Goal: Information Seeking & Learning: Learn about a topic

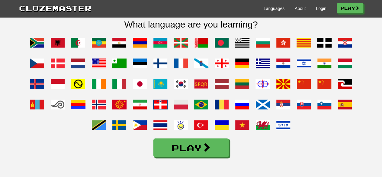
scroll to position [483, 0]
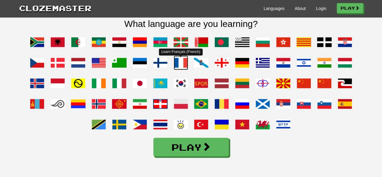
click at [179, 70] on span at bounding box center [181, 62] width 14 height 14
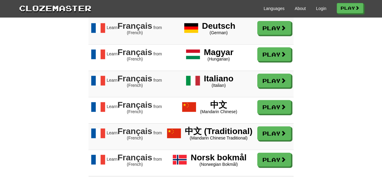
scroll to position [574, 0]
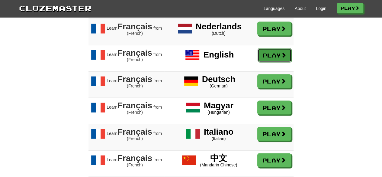
click at [264, 61] on link "Play" at bounding box center [275, 55] width 34 height 14
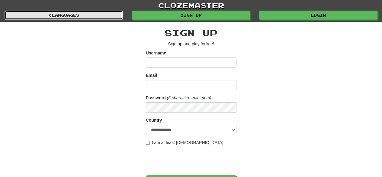
click at [24, 14] on link "Languages" at bounding box center [64, 15] width 118 height 9
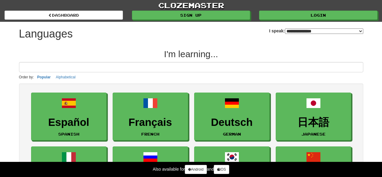
select select "*******"
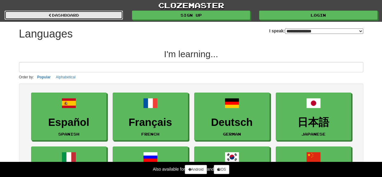
click at [44, 13] on link "dashboard" at bounding box center [64, 15] width 118 height 9
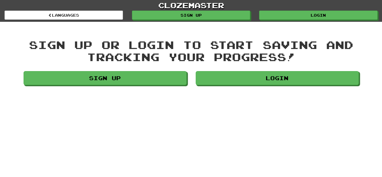
click at [194, 21] on div "clozemaster Languages Sign up Login Languages" at bounding box center [191, 11] width 373 height 22
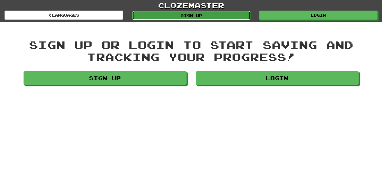
click at [192, 13] on link "Sign up" at bounding box center [191, 15] width 118 height 9
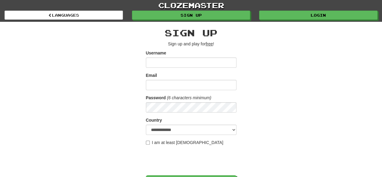
click at [163, 57] on div "Username" at bounding box center [191, 59] width 91 height 18
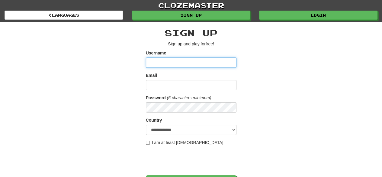
click at [164, 64] on input "Username" at bounding box center [191, 62] width 91 height 10
type input "**********"
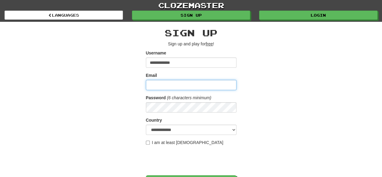
click at [196, 85] on input "Email" at bounding box center [191, 85] width 91 height 10
type input "**********"
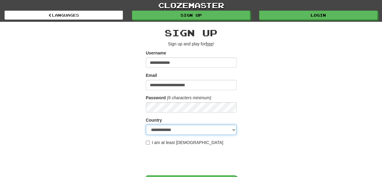
click at [179, 133] on select "**********" at bounding box center [191, 129] width 91 height 10
select select "**"
click at [146, 124] on select "**********" at bounding box center [191, 129] width 91 height 10
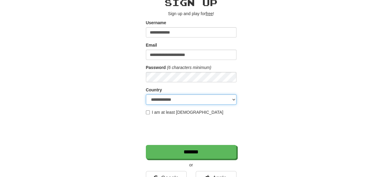
scroll to position [60, 0]
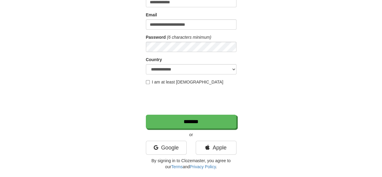
click at [166, 81] on label "I am at least 16 years old" at bounding box center [185, 82] width 78 height 6
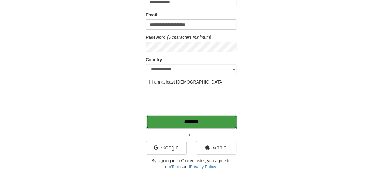
click at [222, 121] on input "*******" at bounding box center [191, 122] width 91 height 14
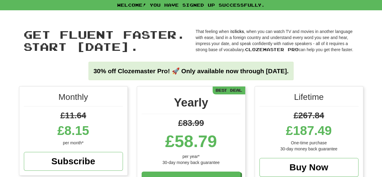
click at [343, 56] on div "Get fluent faster. Start today. Get fluent faster. Start today. That feeling wh…" at bounding box center [190, 48] width 353 height 76
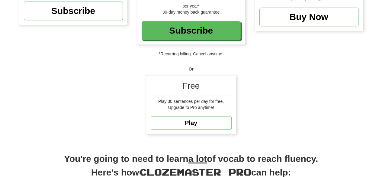
scroll to position [181, 0]
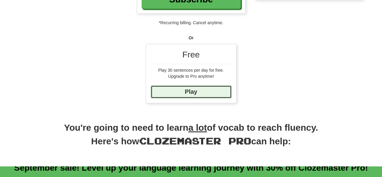
click at [210, 92] on link "Play" at bounding box center [191, 91] width 81 height 13
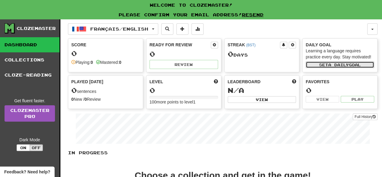
click at [348, 62] on span "a daily" at bounding box center [338, 64] width 21 height 4
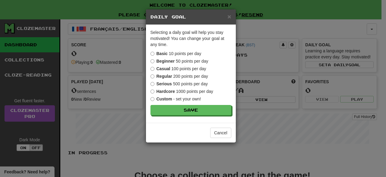
click at [227, 18] on h5 "Daily Goal" at bounding box center [191, 17] width 81 height 6
click at [226, 24] on div "× Daily Goal" at bounding box center [191, 16] width 90 height 15
click at [227, 18] on h5 "Daily Goal" at bounding box center [191, 17] width 81 height 6
click at [229, 19] on span "×" at bounding box center [230, 16] width 4 height 7
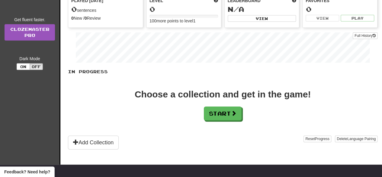
scroll to position [91, 0]
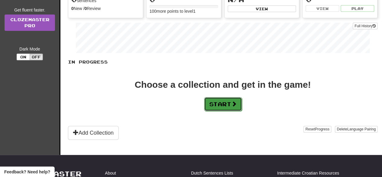
click at [213, 105] on button "Start" at bounding box center [223, 104] width 38 height 14
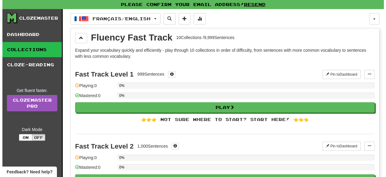
scroll to position [0, 0]
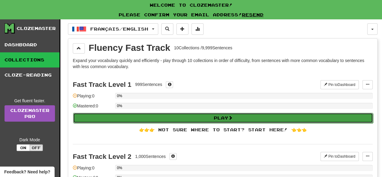
click at [204, 114] on button "Play" at bounding box center [223, 118] width 300 height 10
select select "**"
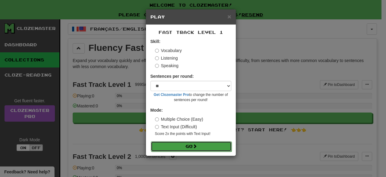
click at [207, 144] on button "Go" at bounding box center [191, 146] width 81 height 10
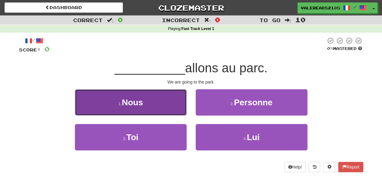
click at [145, 104] on button "1 . Nous" at bounding box center [131, 102] width 112 height 26
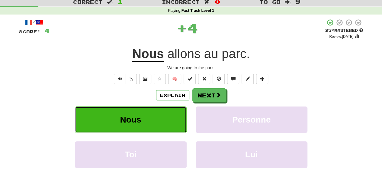
scroll to position [30, 0]
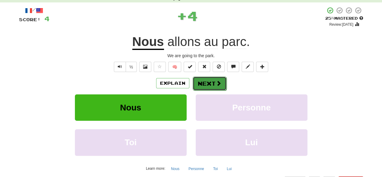
click at [216, 86] on button "Next" at bounding box center [210, 83] width 34 height 14
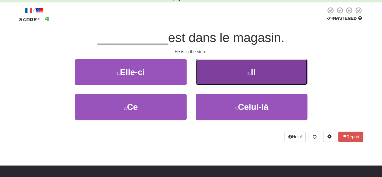
click at [264, 71] on button "2 . Il" at bounding box center [252, 72] width 112 height 26
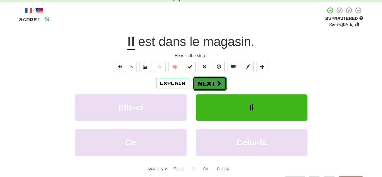
click at [208, 85] on button "Next" at bounding box center [210, 83] width 34 height 14
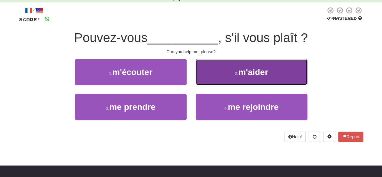
click at [292, 77] on button "2 . m'aider" at bounding box center [252, 72] width 112 height 26
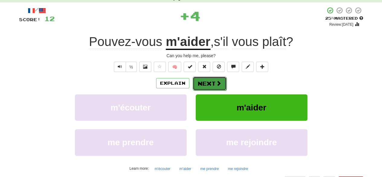
click at [214, 86] on button "Next" at bounding box center [210, 83] width 34 height 14
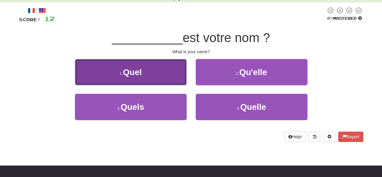
click at [156, 79] on button "1 . Quel" at bounding box center [131, 72] width 112 height 26
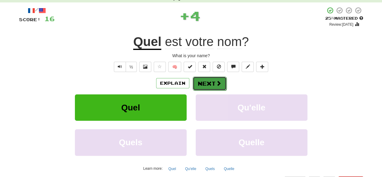
click at [210, 82] on button "Next" at bounding box center [210, 83] width 34 height 14
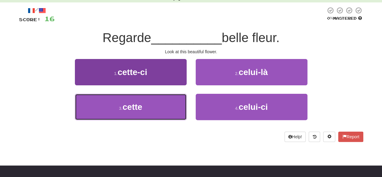
click at [112, 112] on button "3 . cette" at bounding box center [131, 107] width 112 height 26
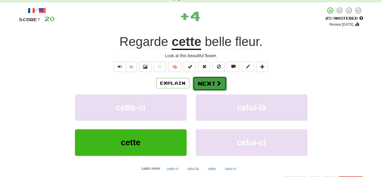
click at [222, 87] on button "Next" at bounding box center [210, 83] width 34 height 14
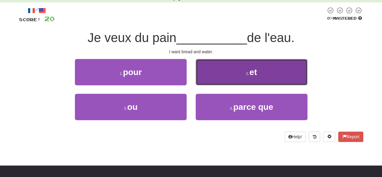
click at [266, 71] on button "2 . et" at bounding box center [252, 72] width 112 height 26
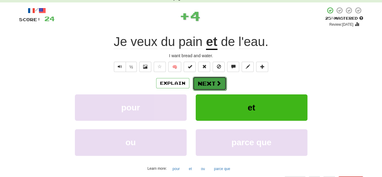
click at [211, 85] on button "Next" at bounding box center [210, 83] width 34 height 14
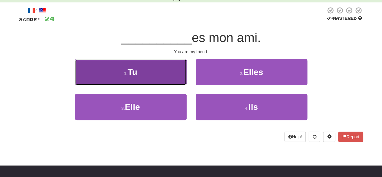
click at [163, 75] on button "1 . Tu" at bounding box center [131, 72] width 112 height 26
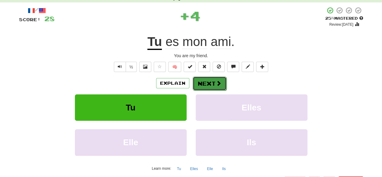
click at [219, 81] on span at bounding box center [218, 82] width 5 height 5
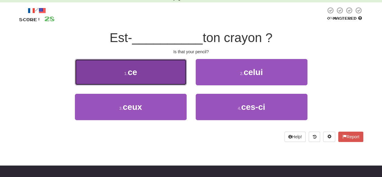
click at [164, 69] on button "1 . ce" at bounding box center [131, 72] width 112 height 26
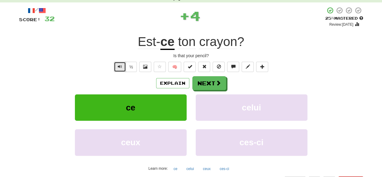
click at [119, 65] on span "Text-to-speech controls" at bounding box center [120, 66] width 4 height 4
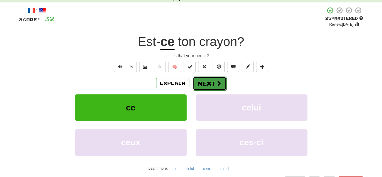
click at [211, 84] on button "Next" at bounding box center [210, 83] width 34 height 14
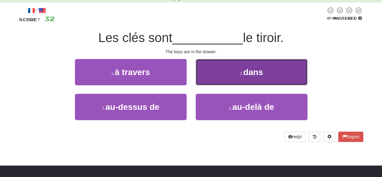
click at [222, 72] on button "2 . dans" at bounding box center [252, 72] width 112 height 26
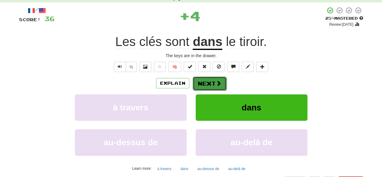
click at [216, 88] on button "Next" at bounding box center [210, 83] width 34 height 14
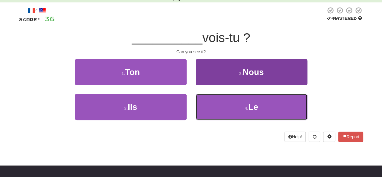
click at [247, 115] on button "4 . Le" at bounding box center [252, 107] width 112 height 26
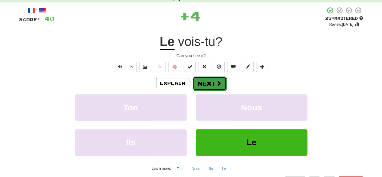
click at [210, 81] on button "Next" at bounding box center [210, 83] width 34 height 14
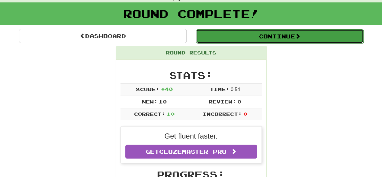
click at [247, 33] on button "Continue" at bounding box center [280, 36] width 168 height 14
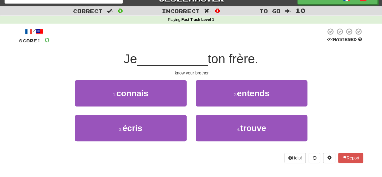
scroll to position [0, 0]
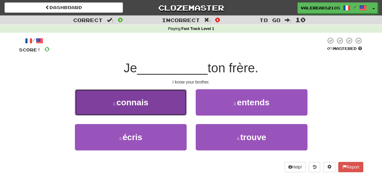
click at [156, 101] on button "1 . connais" at bounding box center [131, 102] width 112 height 26
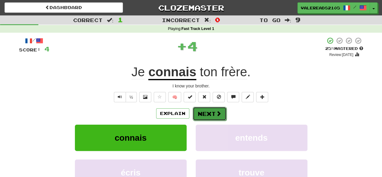
click at [203, 113] on button "Next" at bounding box center [210, 114] width 34 height 14
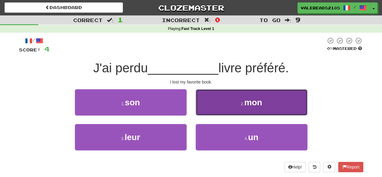
click at [222, 109] on button "2 . mon" at bounding box center [252, 102] width 112 height 26
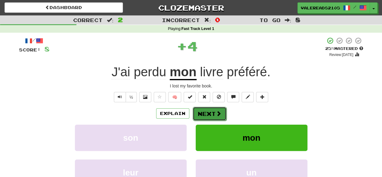
click at [220, 113] on span at bounding box center [218, 113] width 5 height 5
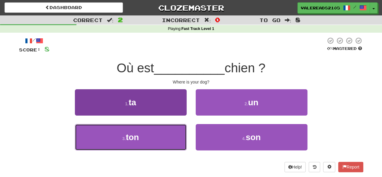
click at [174, 136] on button "3 . ton" at bounding box center [131, 137] width 112 height 26
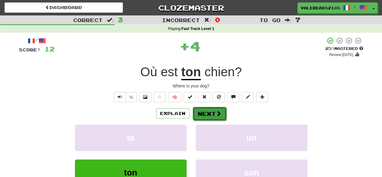
click at [216, 113] on span at bounding box center [218, 113] width 5 height 5
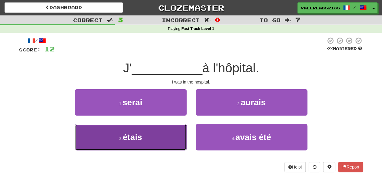
click at [170, 134] on button "3 . étais" at bounding box center [131, 137] width 112 height 26
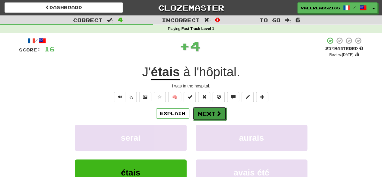
click at [216, 112] on span at bounding box center [218, 113] width 5 height 5
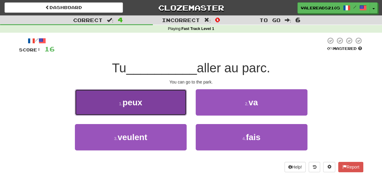
click at [161, 101] on button "1 . peux" at bounding box center [131, 102] width 112 height 26
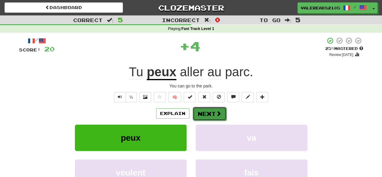
click at [213, 115] on button "Next" at bounding box center [210, 114] width 34 height 14
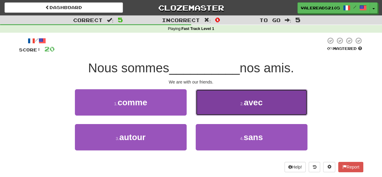
click at [216, 110] on button "2 . avec" at bounding box center [252, 102] width 112 height 26
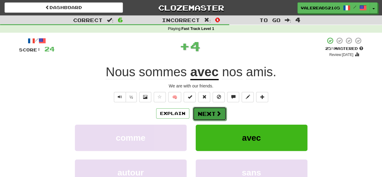
click at [216, 115] on span at bounding box center [218, 113] width 5 height 5
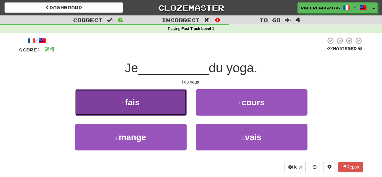
click at [168, 110] on button "1 . fais" at bounding box center [131, 102] width 112 height 26
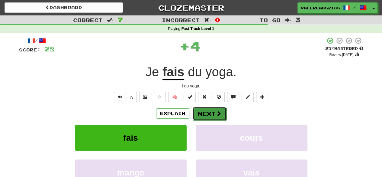
click at [202, 117] on button "Next" at bounding box center [210, 114] width 34 height 14
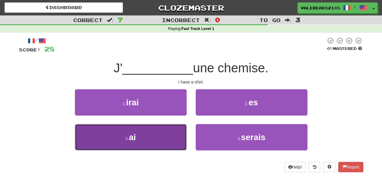
click at [157, 131] on button "3 . ai" at bounding box center [131, 137] width 112 height 26
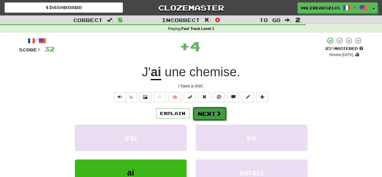
click at [214, 113] on button "Next" at bounding box center [210, 114] width 34 height 14
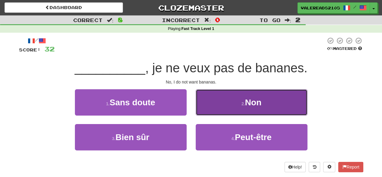
click at [275, 111] on button "2 . Non" at bounding box center [252, 102] width 112 height 26
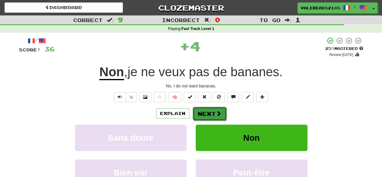
click at [220, 109] on button "Next" at bounding box center [210, 114] width 34 height 14
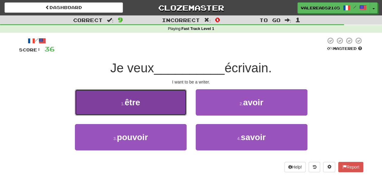
click at [152, 108] on button "1 . être" at bounding box center [131, 102] width 112 height 26
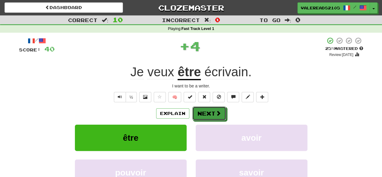
click at [210, 112] on button "Next" at bounding box center [209, 113] width 34 height 14
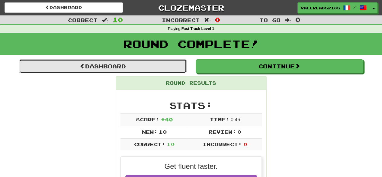
click at [143, 67] on link "Dashboard" at bounding box center [103, 66] width 168 height 14
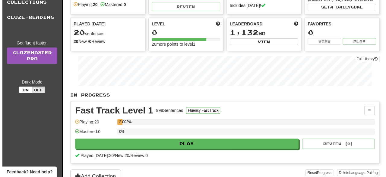
scroll to position [91, 0]
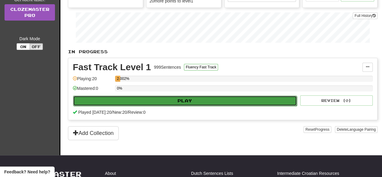
click at [140, 101] on button "Play" at bounding box center [185, 100] width 224 height 10
select select "**"
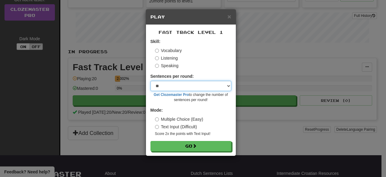
click at [171, 84] on select "* ** ** ** ** ** *** ********" at bounding box center [191, 86] width 81 height 10
click at [171, 85] on select "* ** ** ** ** ** *** ********" at bounding box center [191, 86] width 81 height 10
click at [187, 85] on select "* ** ** ** ** ** *** ********" at bounding box center [191, 86] width 81 height 10
click at [168, 125] on label "Text Input (Difficult)" at bounding box center [176, 126] width 42 height 6
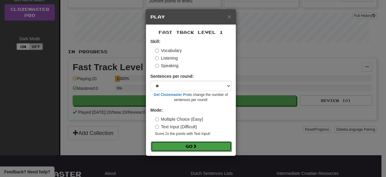
click at [191, 146] on button "Go" at bounding box center [191, 146] width 81 height 10
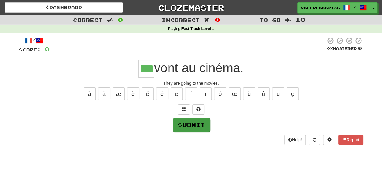
type input "***"
click at [200, 123] on button "Submit" at bounding box center [190, 124] width 37 height 14
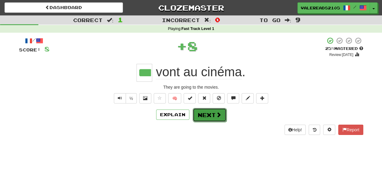
click at [208, 116] on button "Next" at bounding box center [210, 115] width 34 height 14
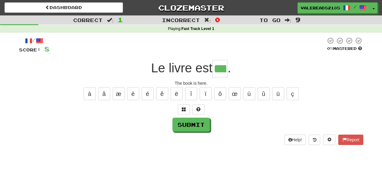
type input "***"
click at [199, 123] on button "Submit" at bounding box center [190, 124] width 37 height 14
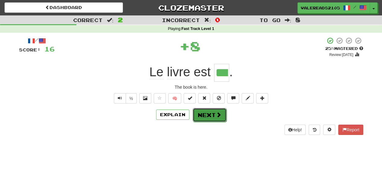
click at [214, 114] on button "Next" at bounding box center [210, 115] width 34 height 14
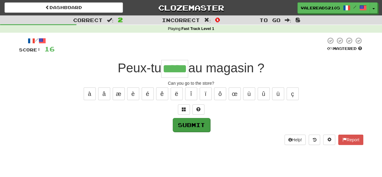
type input "*****"
click at [206, 123] on button "Submit" at bounding box center [190, 124] width 37 height 14
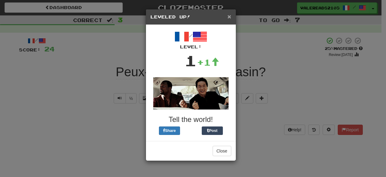
click at [230, 18] on span "×" at bounding box center [230, 16] width 4 height 7
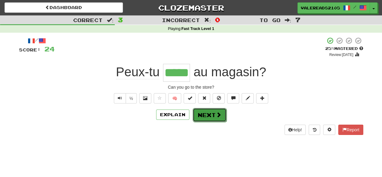
click at [222, 115] on button "Next" at bounding box center [210, 115] width 34 height 14
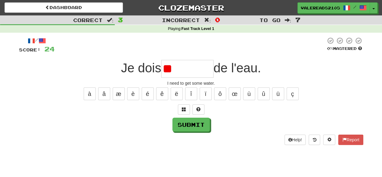
type input "*"
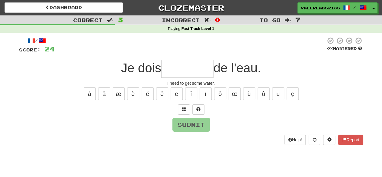
type input "*"
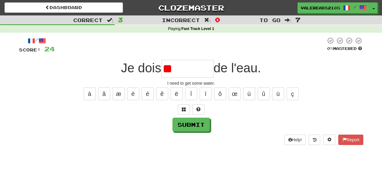
type input "*"
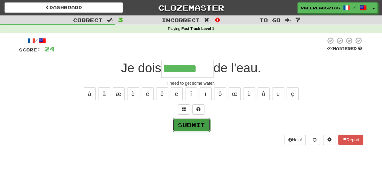
click at [193, 126] on button "Submit" at bounding box center [191, 125] width 37 height 14
type input "********"
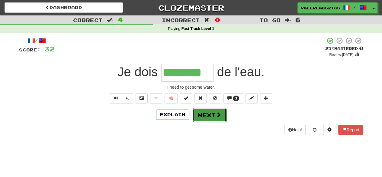
click at [214, 115] on button "Next" at bounding box center [210, 115] width 34 height 14
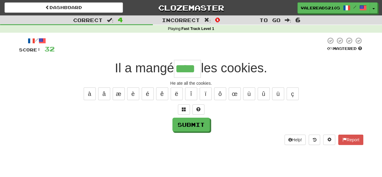
type input "****"
click at [196, 132] on div "/ Score: 32 0 % Mastered Il a mangé **** les cookies. He ate all the cookies. à…" at bounding box center [191, 90] width 344 height 107
click at [196, 127] on button "Submit" at bounding box center [191, 125] width 37 height 14
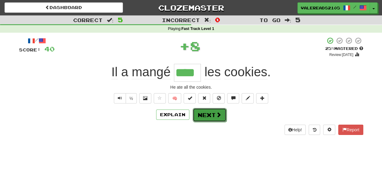
click at [212, 117] on button "Next" at bounding box center [210, 115] width 34 height 14
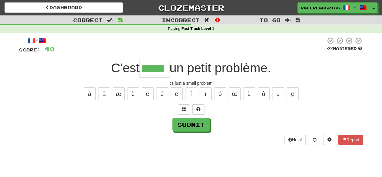
type input "*****"
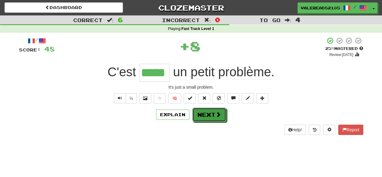
click at [213, 117] on button "Next" at bounding box center [209, 114] width 34 height 14
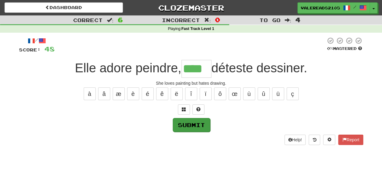
type input "****"
click at [197, 126] on button "Submit" at bounding box center [191, 125] width 37 height 14
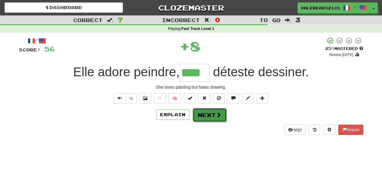
click at [208, 114] on button "Next" at bounding box center [210, 115] width 34 height 14
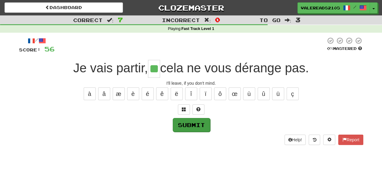
type input "**"
click at [197, 123] on button "Submit" at bounding box center [191, 125] width 37 height 14
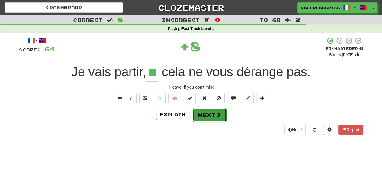
click at [215, 116] on button "Next" at bounding box center [210, 115] width 34 height 14
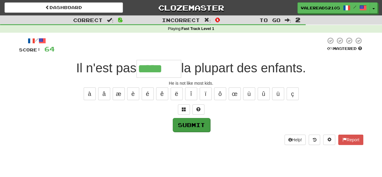
type input "*****"
click at [191, 119] on button "Submit" at bounding box center [191, 125] width 37 height 14
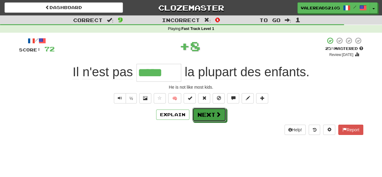
click at [205, 115] on button "Next" at bounding box center [209, 114] width 34 height 14
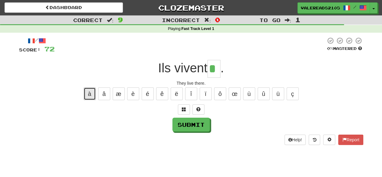
click at [91, 96] on button "à" at bounding box center [90, 93] width 12 height 13
type input "**"
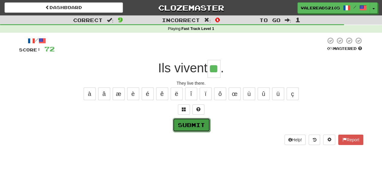
click at [204, 124] on button "Submit" at bounding box center [191, 125] width 37 height 14
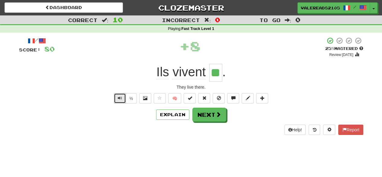
click at [115, 100] on button "Text-to-speech controls" at bounding box center [120, 98] width 12 height 10
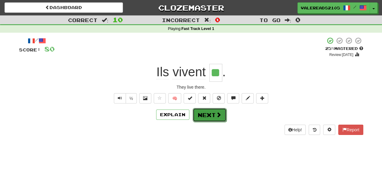
click at [211, 111] on button "Next" at bounding box center [210, 115] width 34 height 14
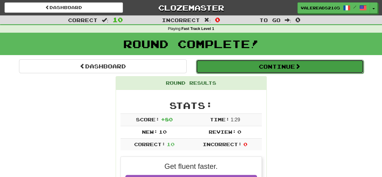
click at [253, 68] on button "Continue" at bounding box center [280, 66] width 168 height 14
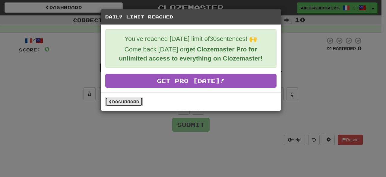
click at [120, 101] on link "Dashboard" at bounding box center [123, 101] width 37 height 9
